Goal: Task Accomplishment & Management: Complete application form

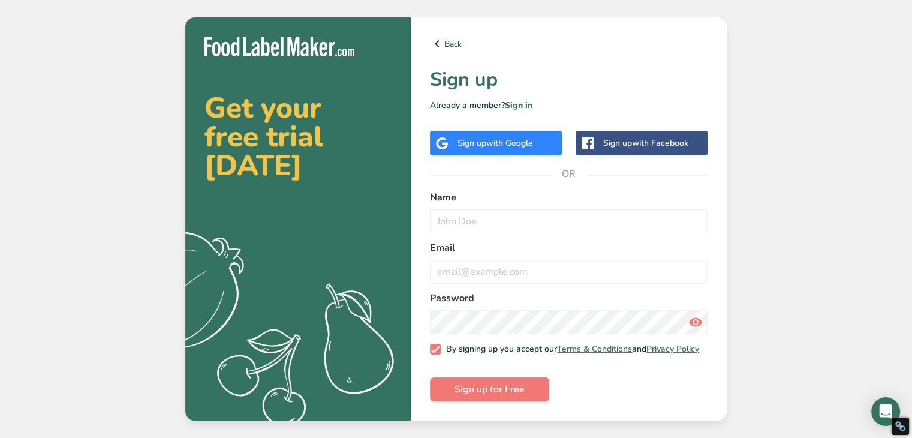
click at [480, 143] on div "Sign up with Google" at bounding box center [495, 143] width 76 height 13
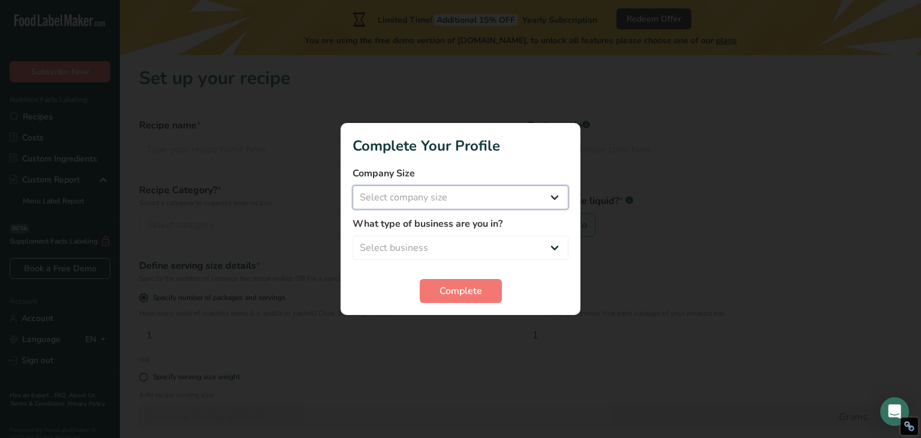
click at [557, 197] on select "Select company size Fewer than 10 Employees 10 to 50 Employees 51 to 500 Employ…" at bounding box center [460, 197] width 216 height 24
select select "1"
click at [352, 185] on select "Select company size Fewer than 10 Employees 10 to 50 Employees 51 to 500 Employ…" at bounding box center [460, 197] width 216 height 24
click at [479, 248] on select "Select business Packaged Food Manufacturer Restaurant & Cafe Bakery Meal Plans …" at bounding box center [460, 248] width 216 height 24
select select "1"
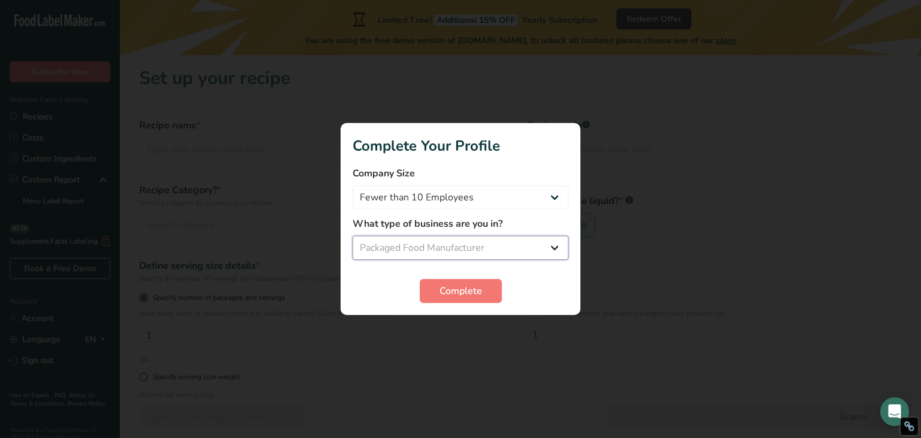
click at [352, 236] on select "Select business Packaged Food Manufacturer Restaurant & Cafe Bakery Meal Plans …" at bounding box center [460, 248] width 216 height 24
click at [466, 293] on span "Complete" at bounding box center [460, 291] width 43 height 14
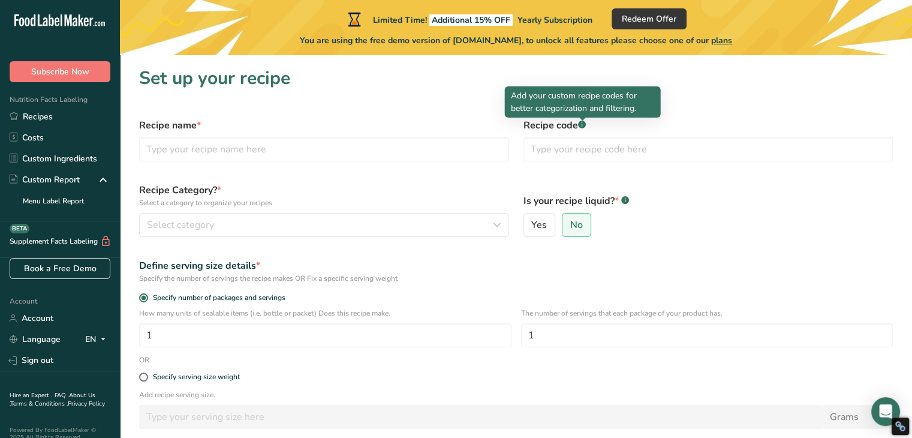
click at [583, 122] on div at bounding box center [582, 120] width 6 height 6
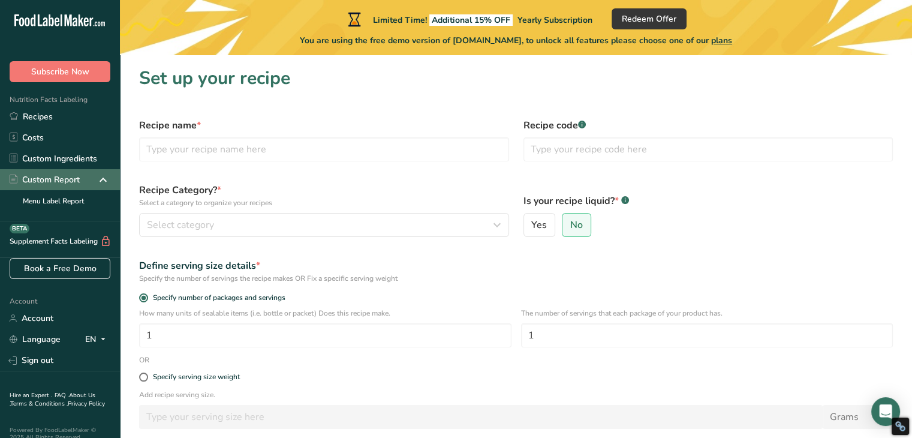
scroll to position [20, 0]
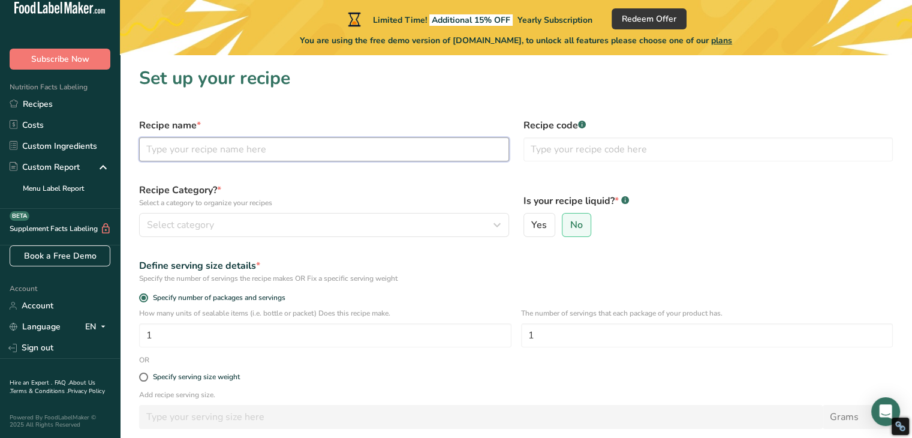
click at [261, 156] on input "text" at bounding box center [324, 149] width 370 height 24
type input "S"
type input "Fiberblisss Strawberry Sasss"
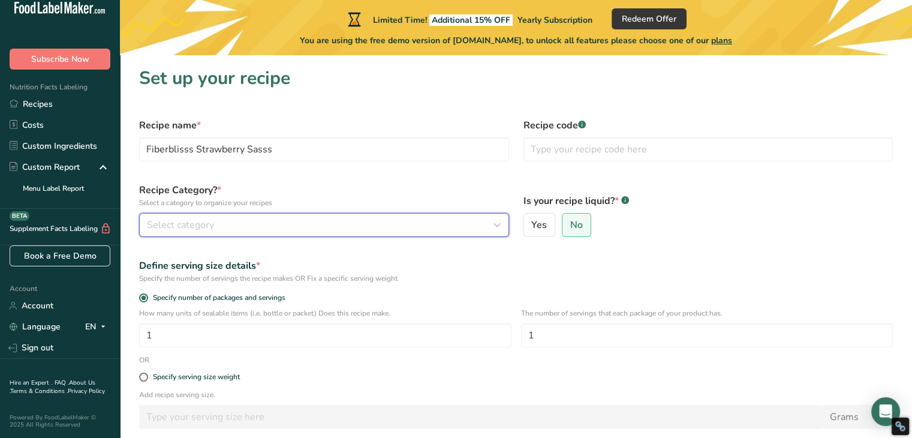
click at [273, 225] on div "Select category" at bounding box center [320, 225] width 347 height 14
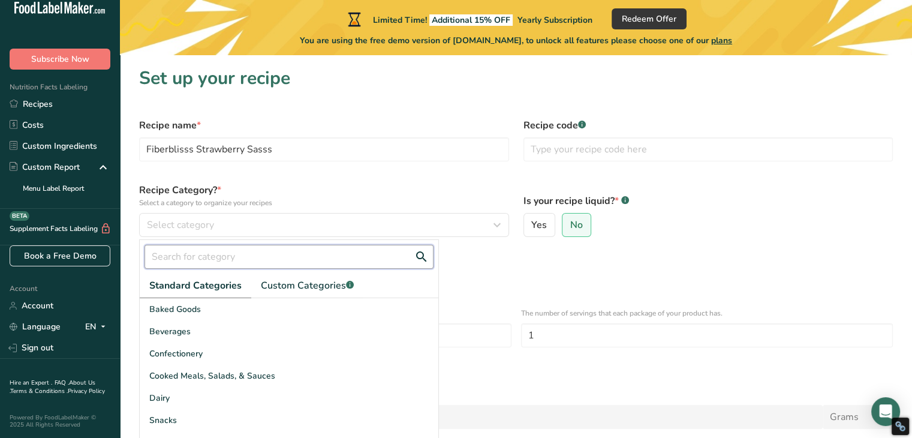
click at [263, 249] on input "text" at bounding box center [288, 257] width 289 height 24
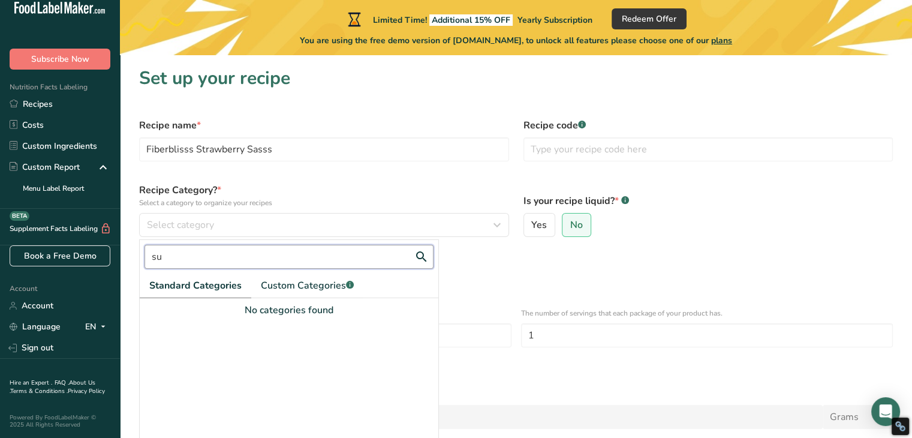
type input "s"
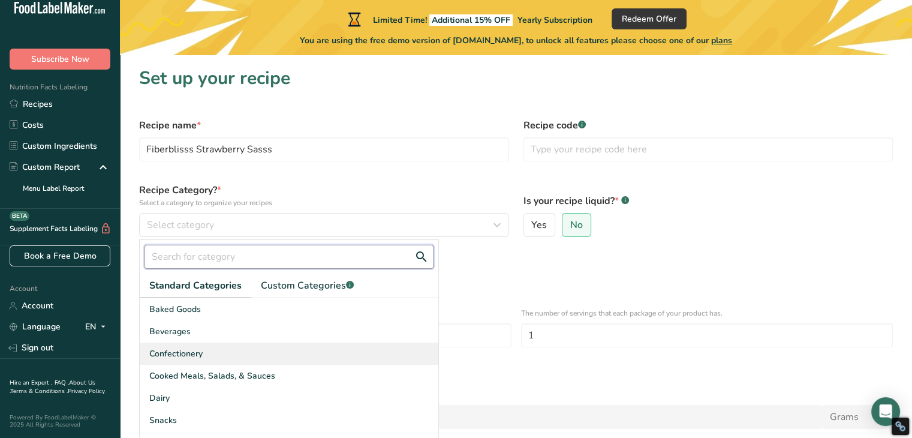
scroll to position [108, 0]
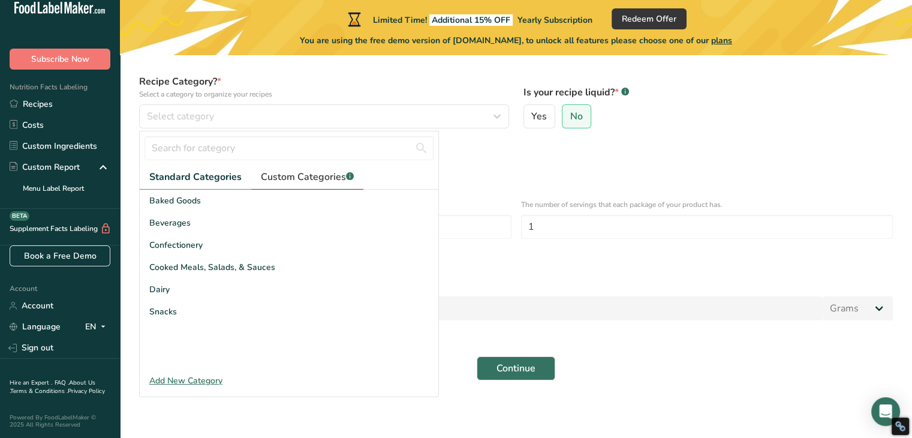
click at [304, 168] on link "Custom Categories .a-a{fill:#347362;}.b-a{fill:#fff;}" at bounding box center [307, 177] width 112 height 25
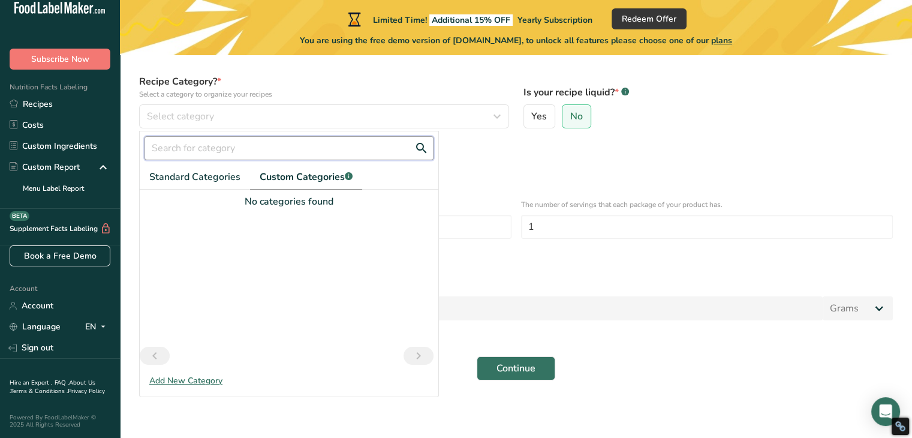
click at [227, 153] on input "text" at bounding box center [288, 148] width 289 height 24
type input "Supplements"
click at [477, 356] on button "Continue" at bounding box center [516, 368] width 79 height 24
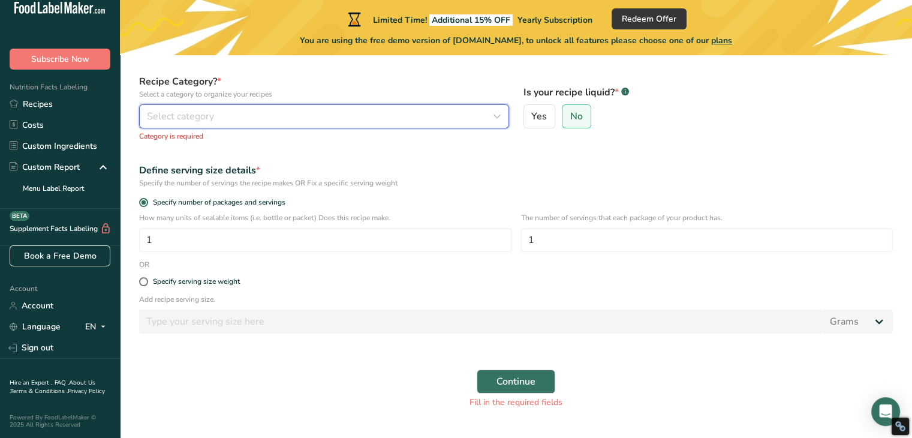
click at [237, 122] on div "Select category" at bounding box center [320, 116] width 347 height 14
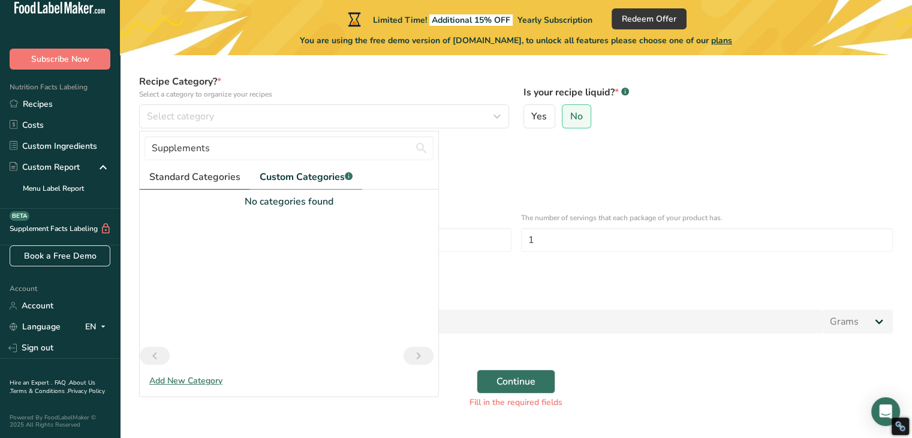
click at [189, 173] on span "Standard Categories" at bounding box center [194, 177] width 91 height 14
click at [195, 178] on span "Standard Categories" at bounding box center [195, 177] width 92 height 14
drag, startPoint x: 371, startPoint y: 147, endPoint x: 110, endPoint y: 192, distance: 265.3
click at [110, 192] on div ".a-20{fill:#fff;} Subscribe Now Nutrition Facts Labeling Recipes Costs Custom I…" at bounding box center [456, 179] width 912 height 574
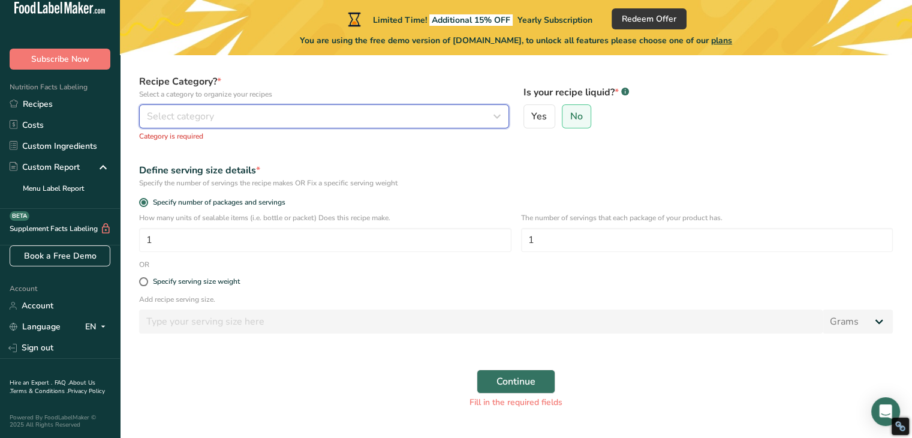
click at [232, 109] on div "Select category" at bounding box center [320, 116] width 347 height 14
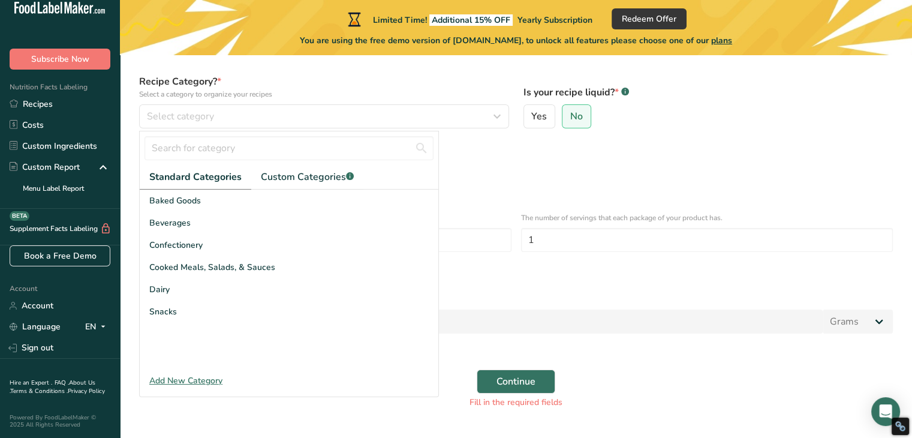
click at [206, 379] on div "Add New Category" at bounding box center [289, 380] width 299 height 13
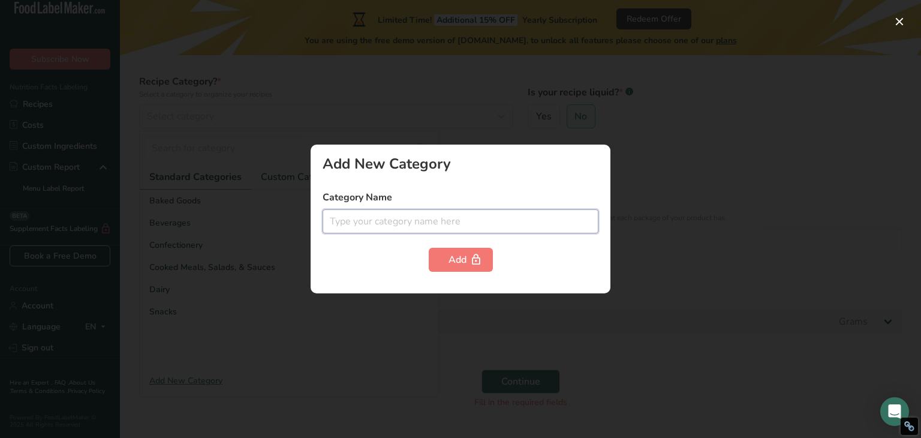
click at [360, 226] on input "text" at bounding box center [460, 221] width 276 height 24
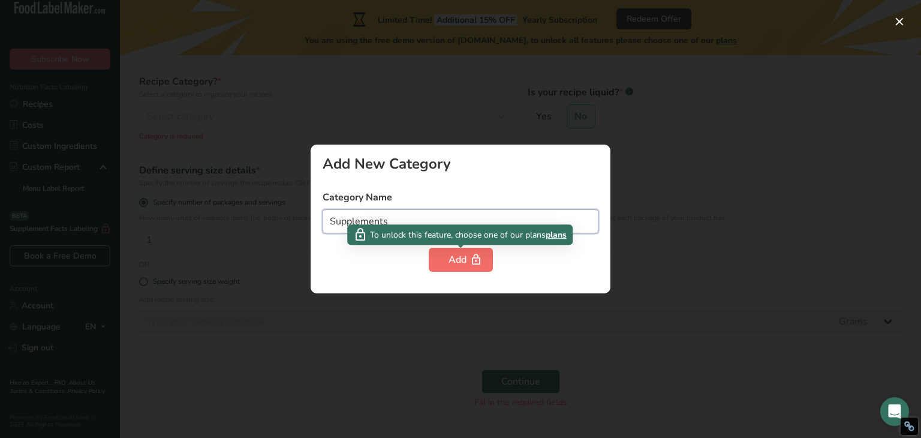
type input "Supplements"
click at [439, 250] on button "Add" at bounding box center [461, 260] width 64 height 24
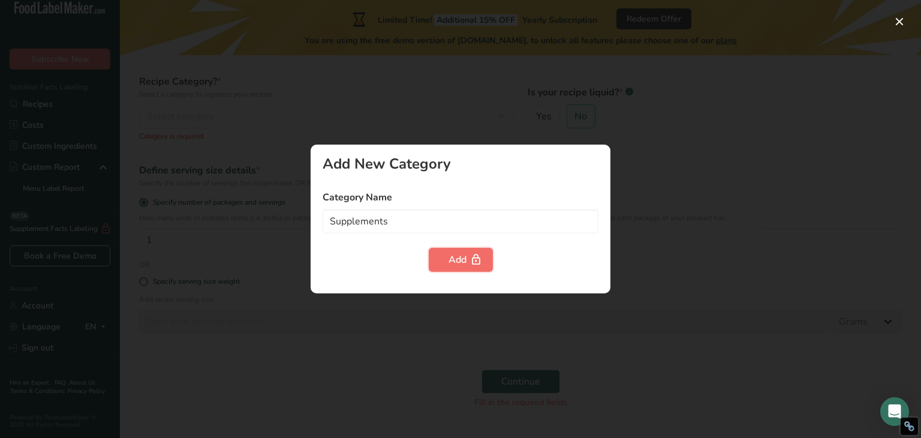
click at [454, 260] on div "Add" at bounding box center [460, 259] width 25 height 14
click at [701, 228] on div at bounding box center [460, 219] width 921 height 438
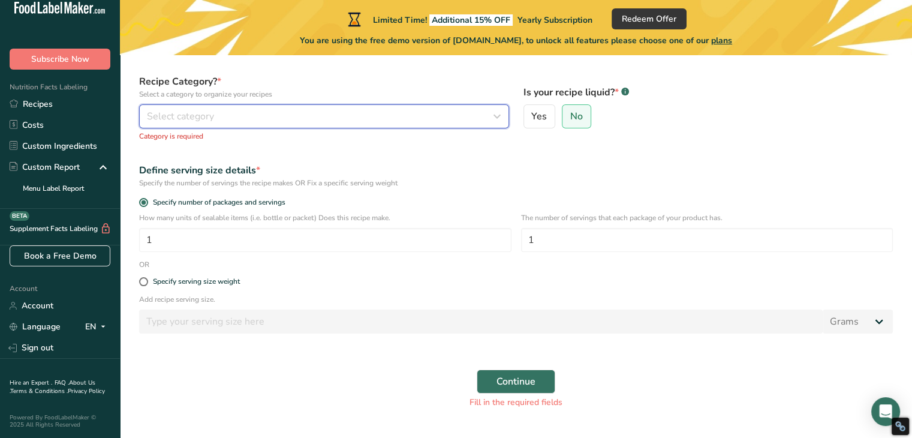
click at [255, 123] on div "Select category" at bounding box center [320, 116] width 347 height 14
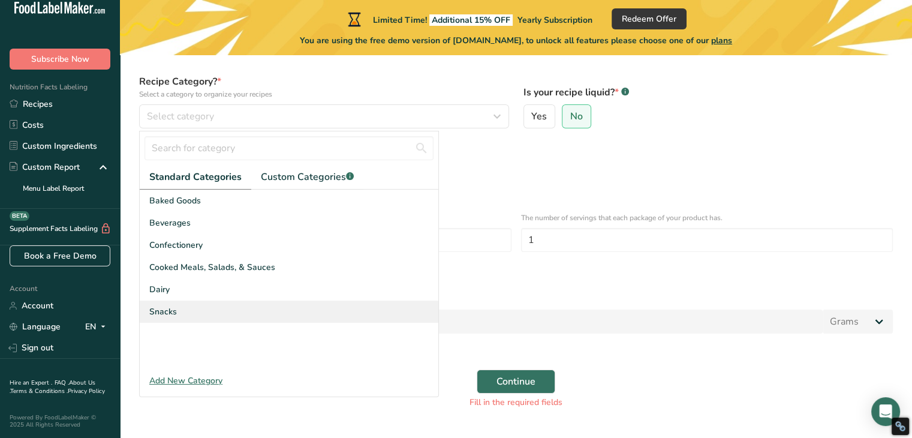
click at [233, 304] on div "Snacks" at bounding box center [289, 311] width 299 height 22
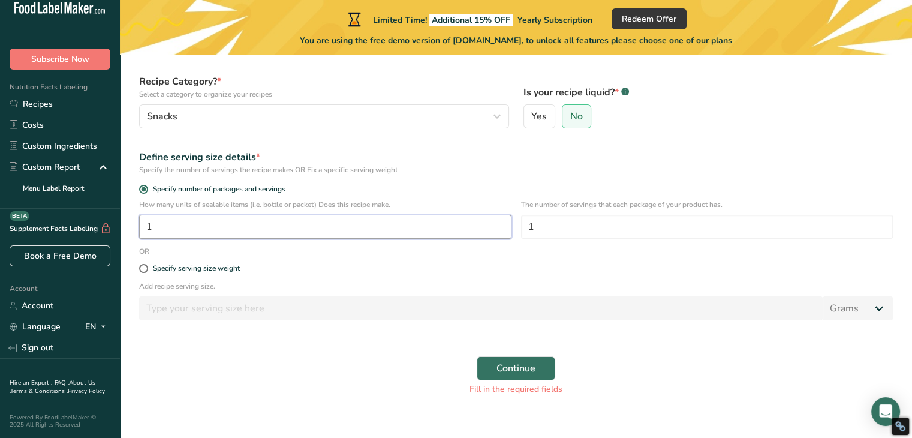
drag, startPoint x: 328, startPoint y: 222, endPoint x: 116, endPoint y: 245, distance: 213.5
click at [116, 245] on div ".a-20{fill:#fff;} Subscribe Now Nutrition Facts Labeling Recipes Costs Custom I…" at bounding box center [456, 179] width 912 height 575
type input "1"
click at [559, 228] on input "1" at bounding box center [707, 227] width 372 height 24
type input "30"
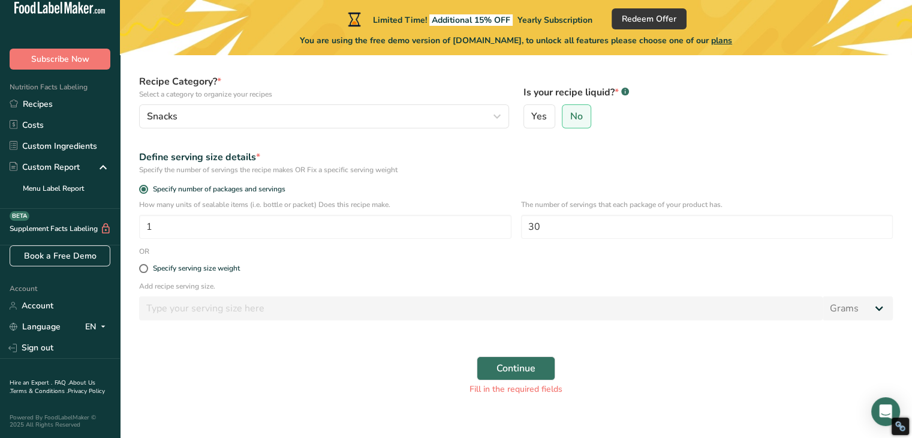
click at [157, 261] on div "Specify serving size weight" at bounding box center [516, 269] width 768 height 24
click at [155, 267] on div "Specify serving size weight" at bounding box center [196, 268] width 87 height 9
click at [147, 267] on input "Specify serving size weight" at bounding box center [143, 268] width 8 height 8
radio input "true"
radio input "false"
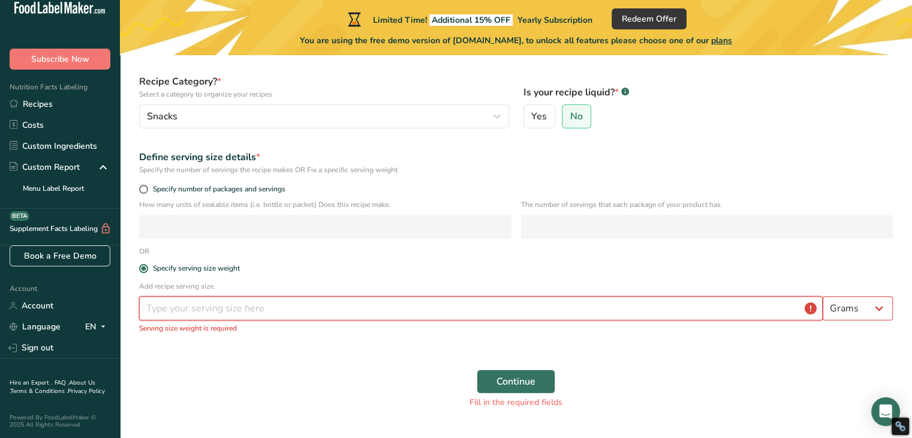
click at [223, 307] on input "number" at bounding box center [480, 308] width 683 height 24
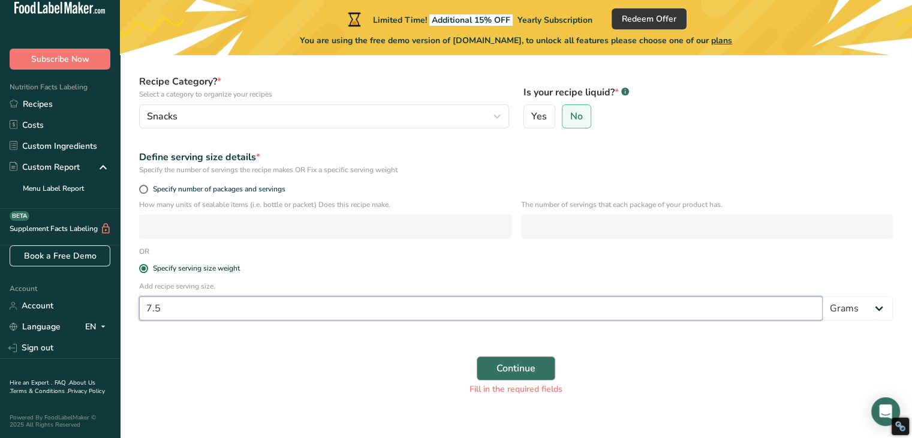
type input "7.5"
click at [513, 365] on span "Continue" at bounding box center [515, 368] width 39 height 14
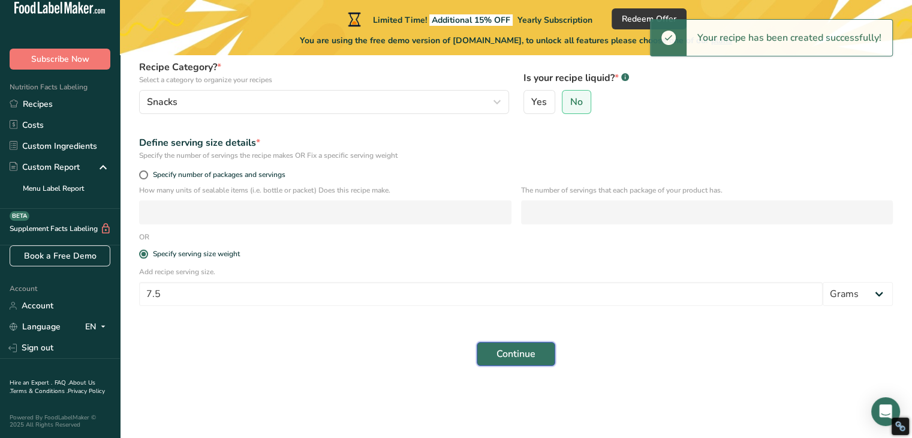
scroll to position [0, 0]
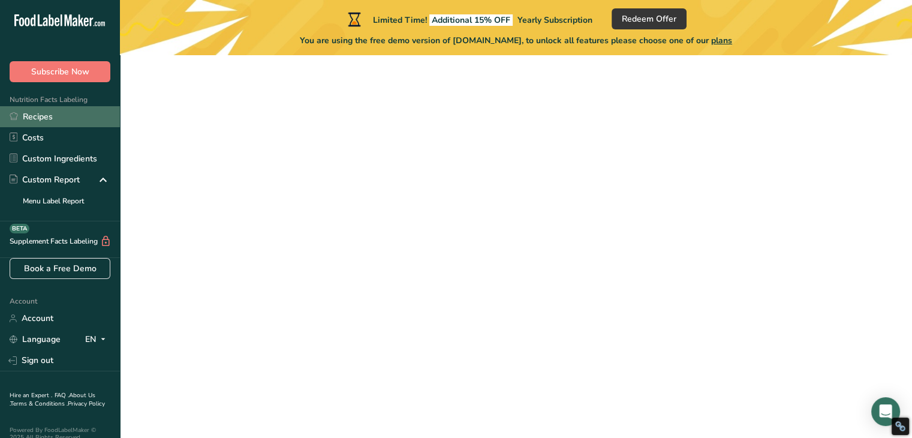
click at [41, 111] on link "Recipes" at bounding box center [60, 116] width 120 height 21
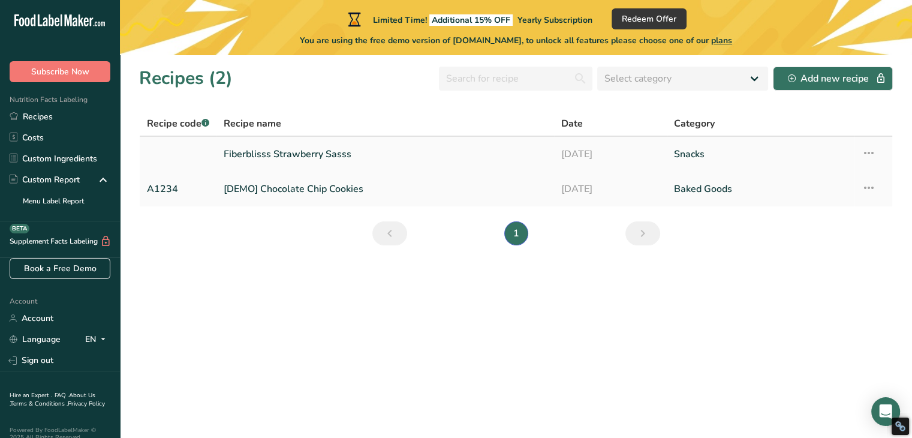
click at [549, 151] on td "Fiberblisss Strawberry Sasss" at bounding box center [384, 154] width 337 height 35
click at [873, 155] on icon at bounding box center [868, 153] width 14 height 22
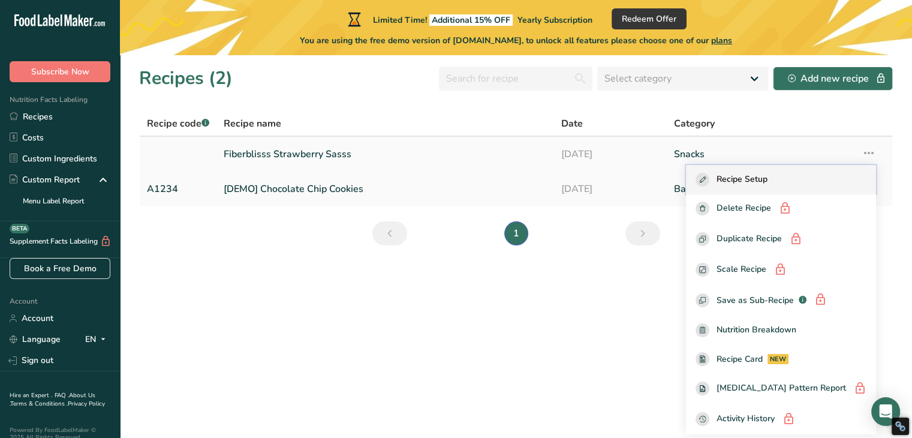
click at [801, 182] on div "Recipe Setup" at bounding box center [780, 180] width 171 height 14
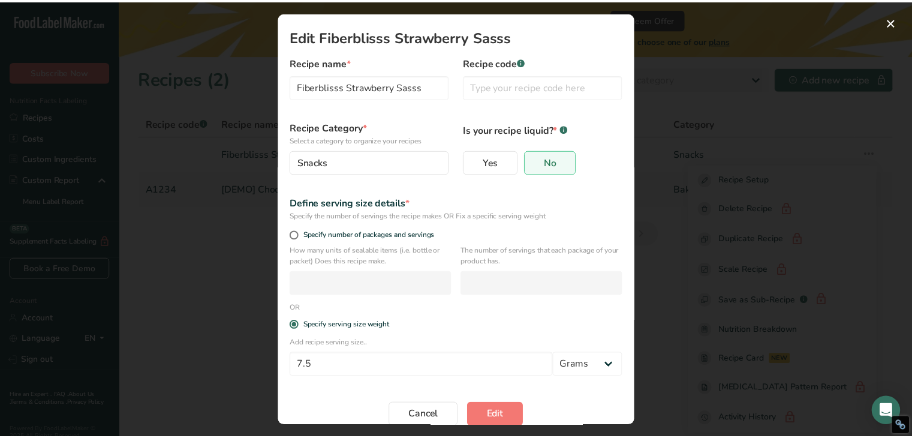
scroll to position [14, 0]
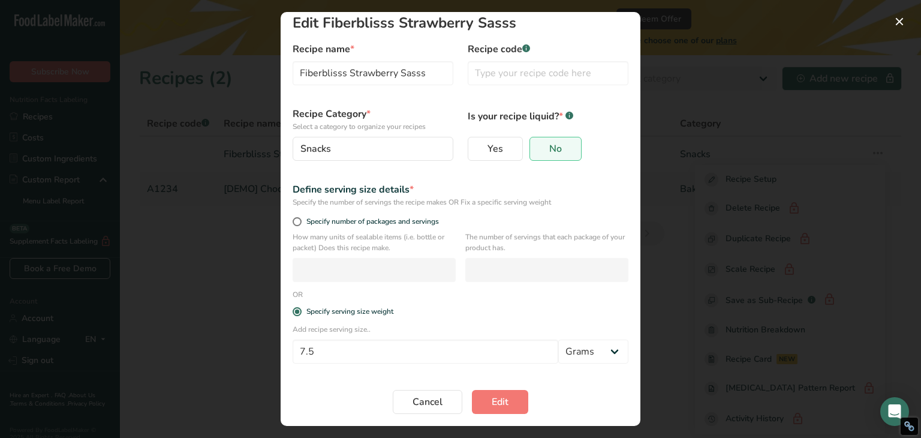
click at [727, 292] on div "Edit Recipe Modal" at bounding box center [460, 219] width 921 height 438
